Goal: Task Accomplishment & Management: Use online tool/utility

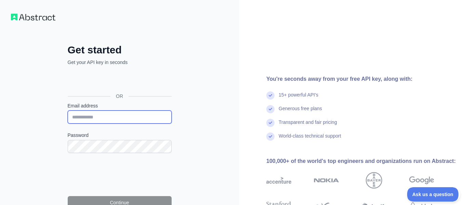
click at [138, 116] on input "Email address" at bounding box center [120, 116] width 104 height 13
type input "**********"
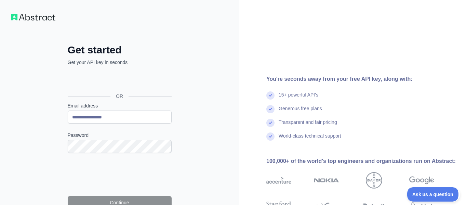
click at [108, 153] on form "**********" at bounding box center [120, 159] width 104 height 115
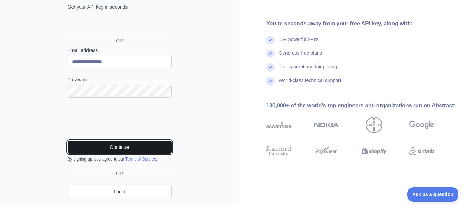
click at [112, 146] on button "Continue" at bounding box center [120, 146] width 104 height 13
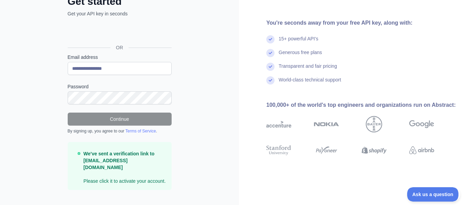
scroll to position [0, 0]
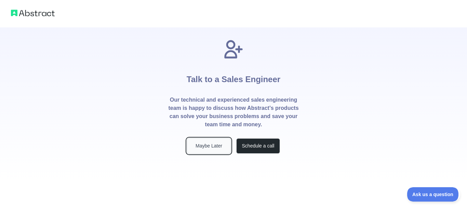
click at [217, 147] on button "Maybe Later" at bounding box center [209, 145] width 44 height 15
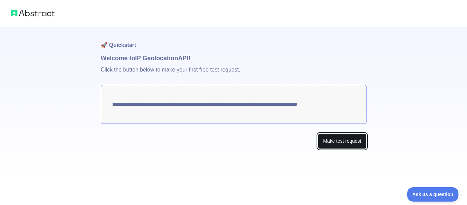
click at [343, 142] on button "Make test request" at bounding box center [342, 140] width 48 height 15
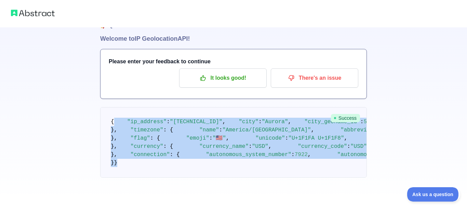
scroll to position [339, 0]
drag, startPoint x: 122, startPoint y: 144, endPoint x: 289, endPoint y: 212, distance: 180.3
click at [289, 185] on html "🚀 Quickstart Welcome to IP Geolocation API! Please enter your feedback to conti…" at bounding box center [233, 83] width 467 height 205
copy code ""ip_address" : "[TECHNICAL_ID]" , "city" : "Aurora" , "city_geoname_id" : 54123…"
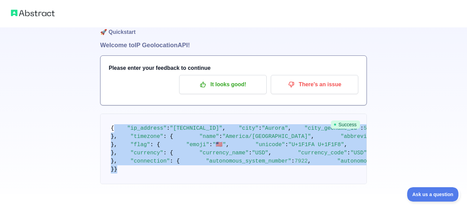
scroll to position [0, 0]
